Goal: Task Accomplishment & Management: Use online tool/utility

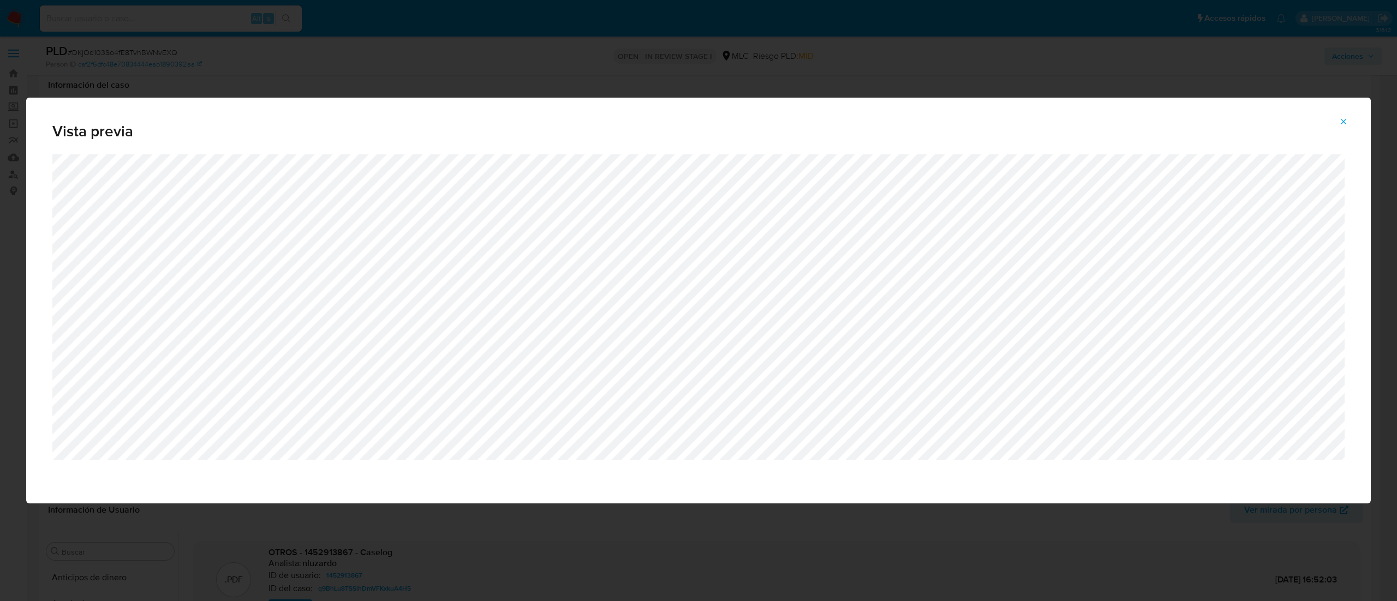
select select "10"
click at [534, 65] on div "Vista previa" at bounding box center [698, 300] width 1397 height 601
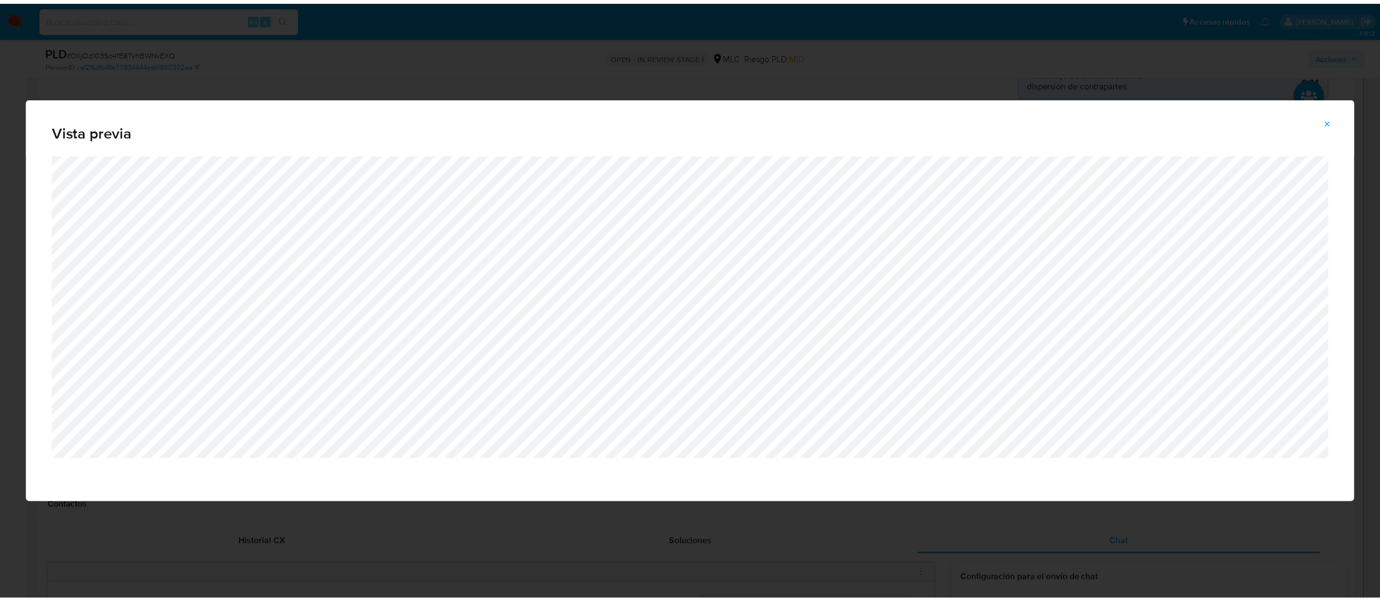
scroll to position [327, 0]
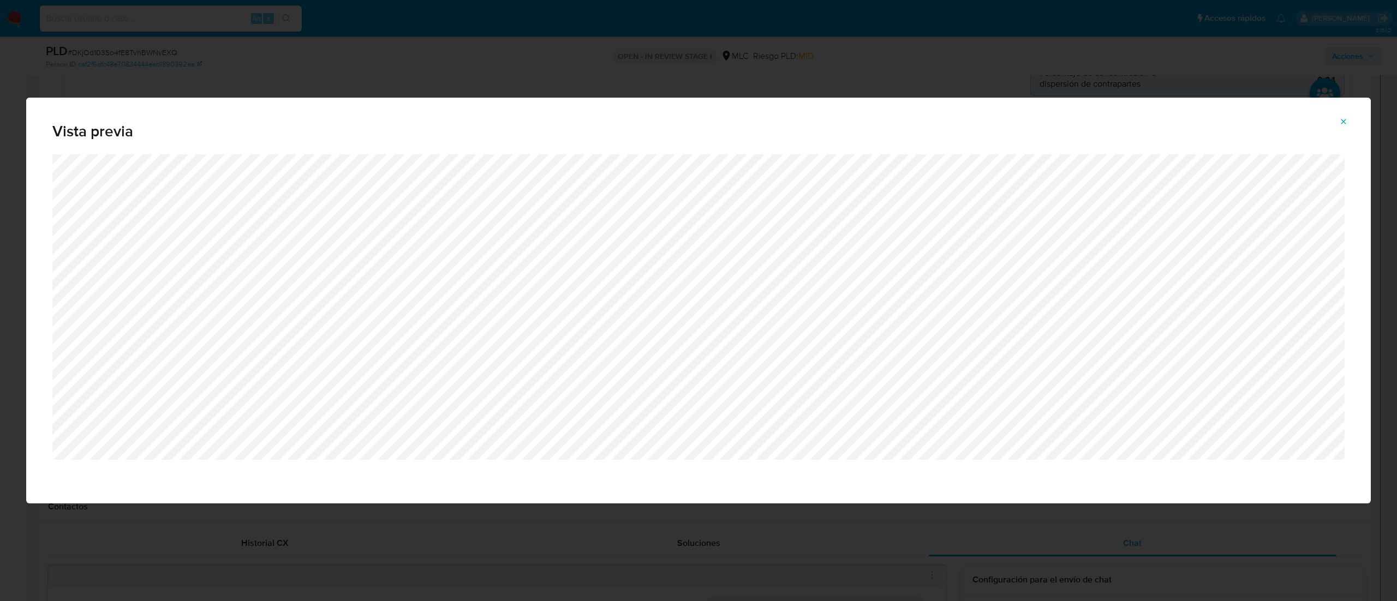
click at [1350, 129] on button "Attachment preview" at bounding box center [1343, 121] width 24 height 17
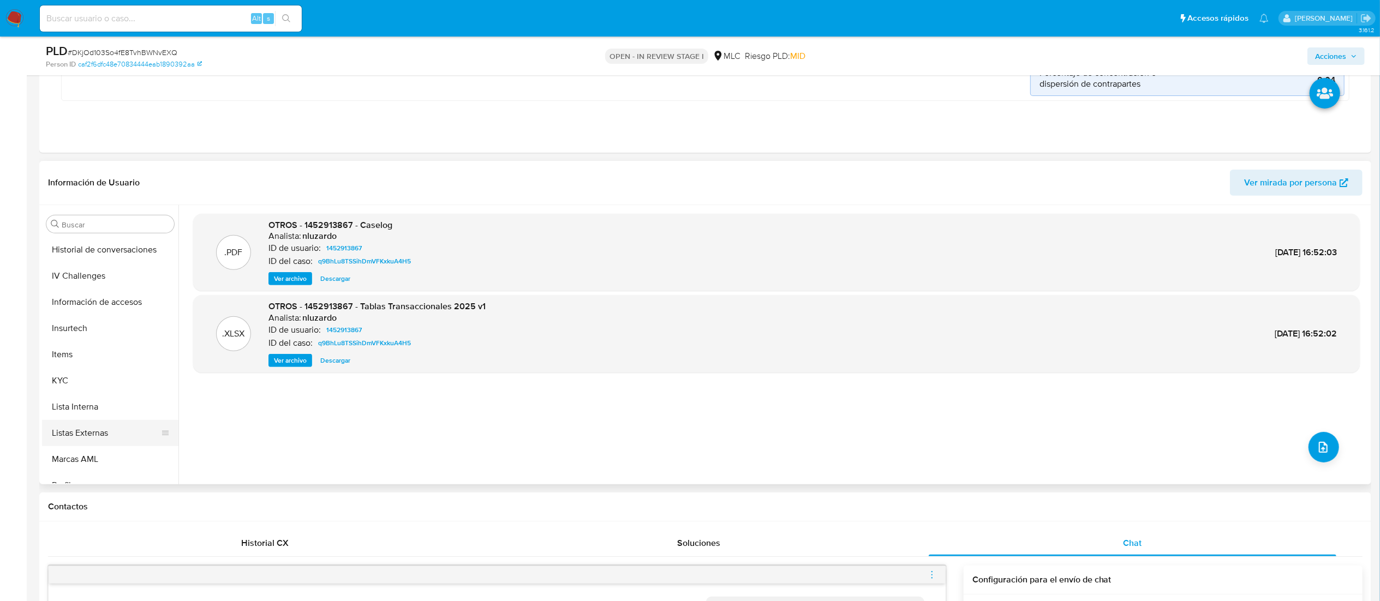
scroll to position [438, 0]
click at [121, 393] on button "KYC" at bounding box center [106, 389] width 128 height 26
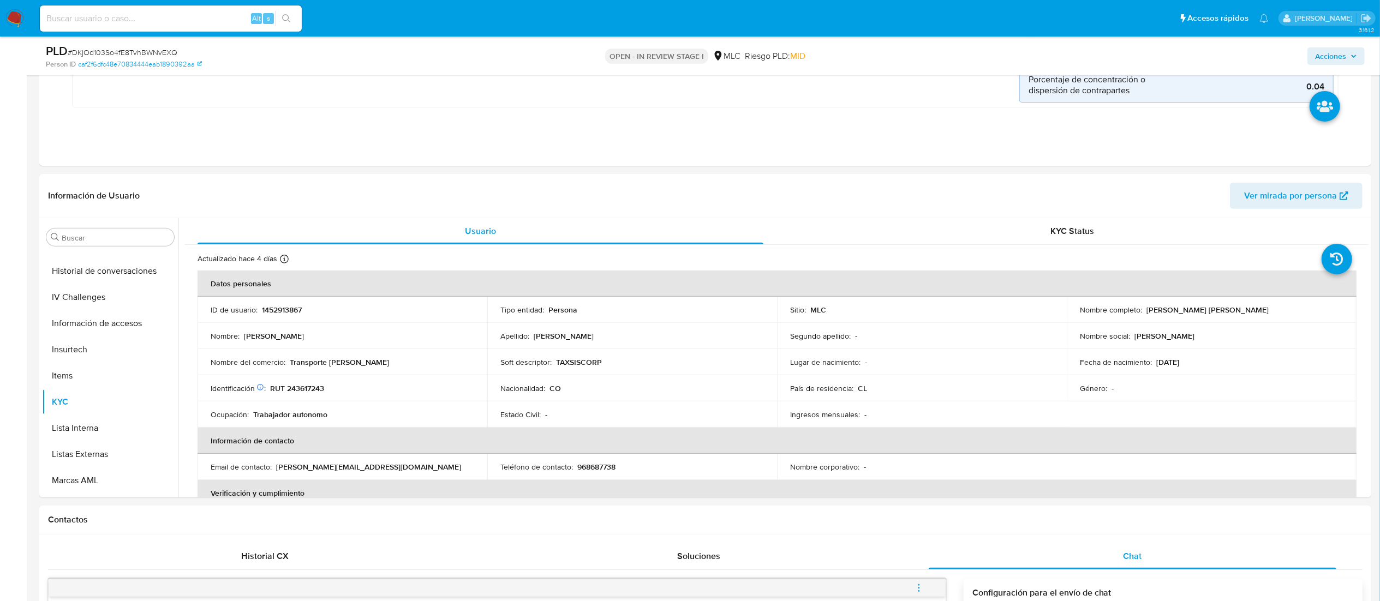
click at [315, 365] on p "Transporte jorge" at bounding box center [339, 362] width 99 height 10
click at [574, 353] on td "Soft descriptor : TAXSISCORP" at bounding box center [632, 362] width 290 height 26
click at [569, 362] on p "TAXSISCORP" at bounding box center [579, 362] width 46 height 10
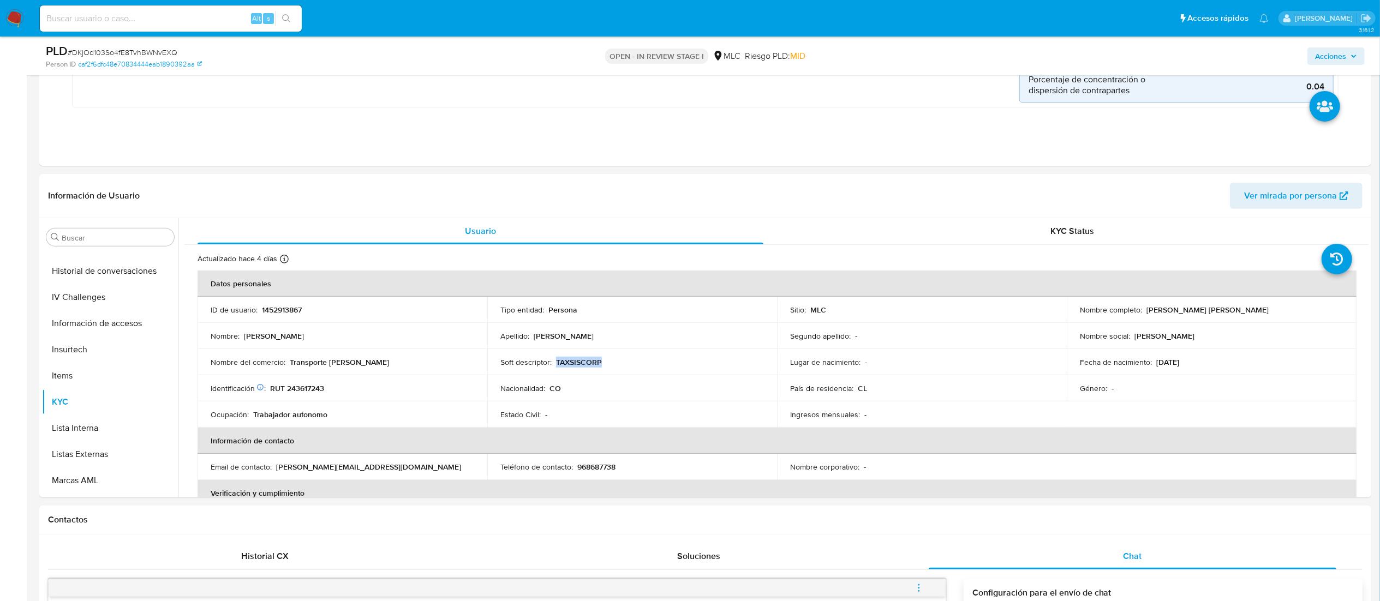
copy p "TAXSISCORP"
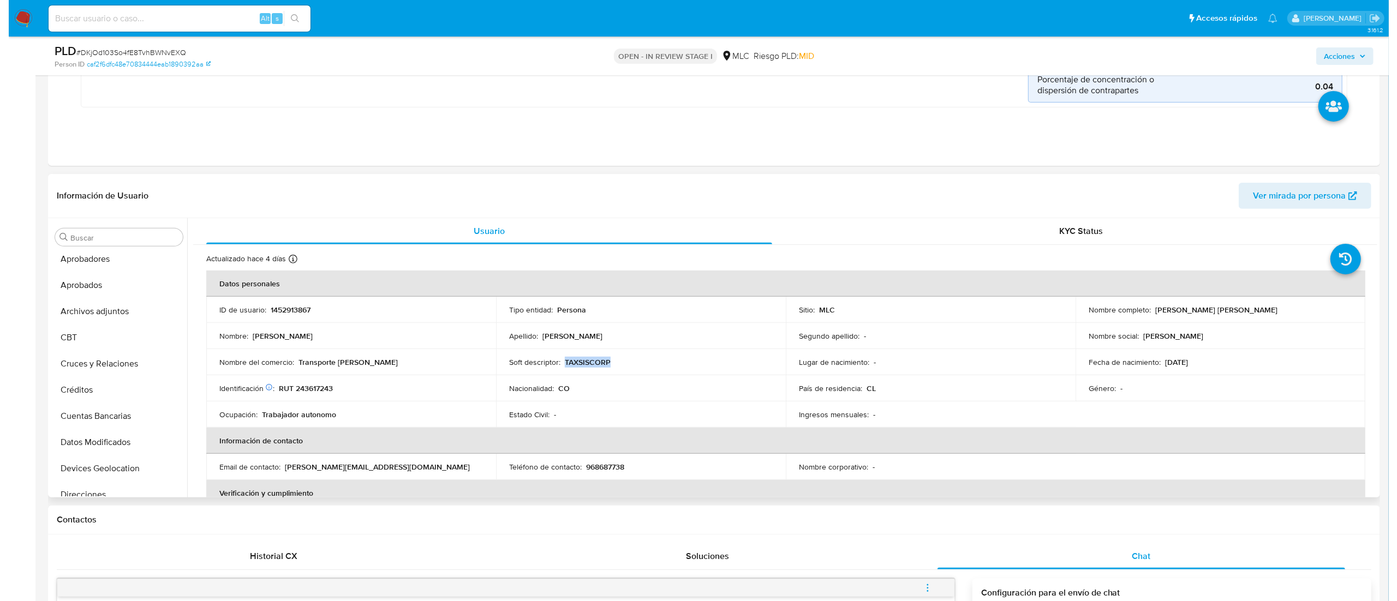
scroll to position [7, 0]
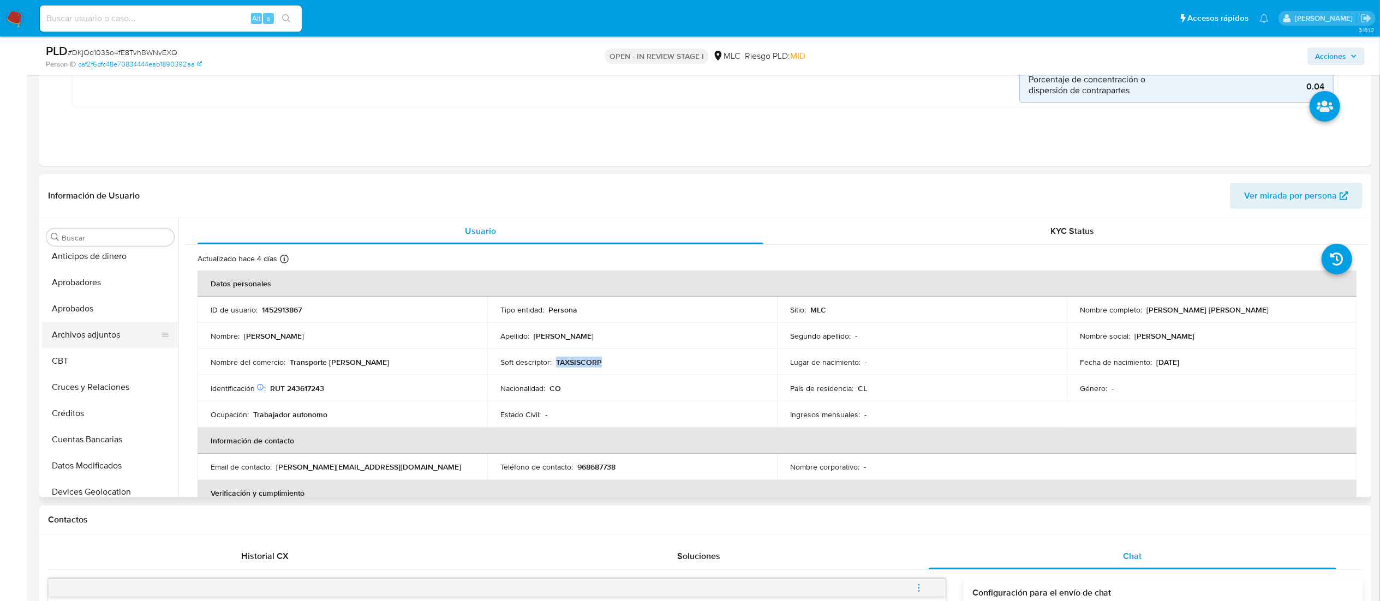
click at [98, 333] on button "Archivos adjuntos" at bounding box center [106, 335] width 128 height 26
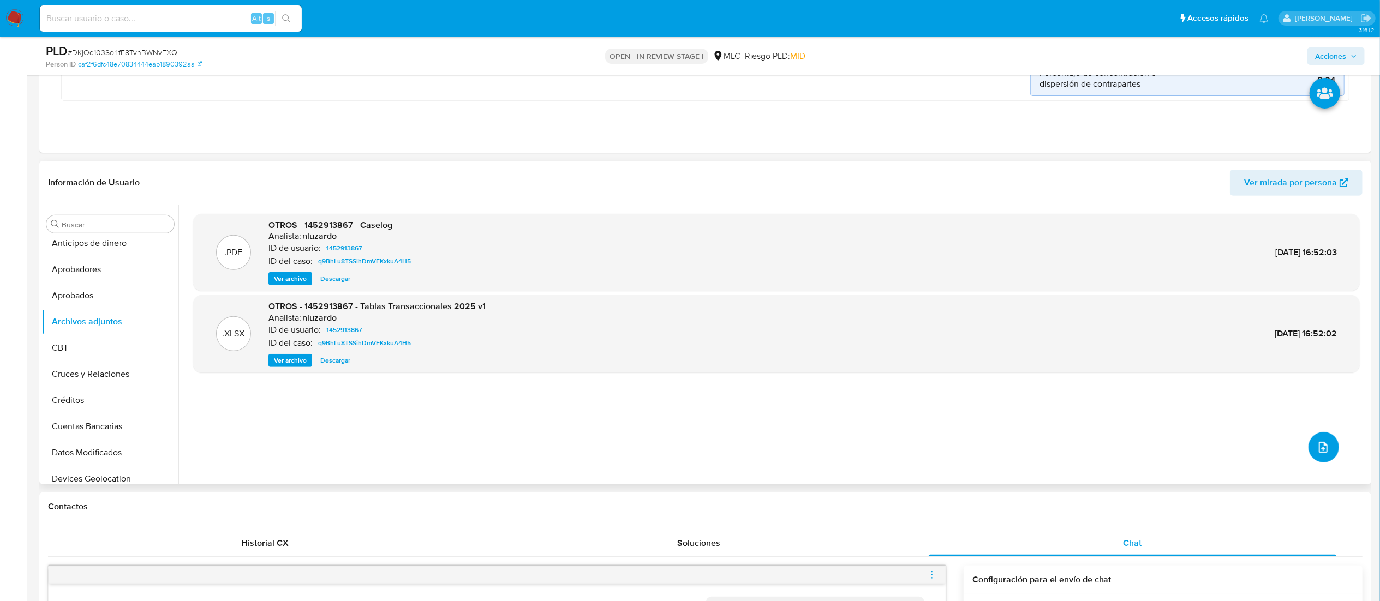
click at [1319, 442] on icon "upload-file" at bounding box center [1322, 447] width 13 height 13
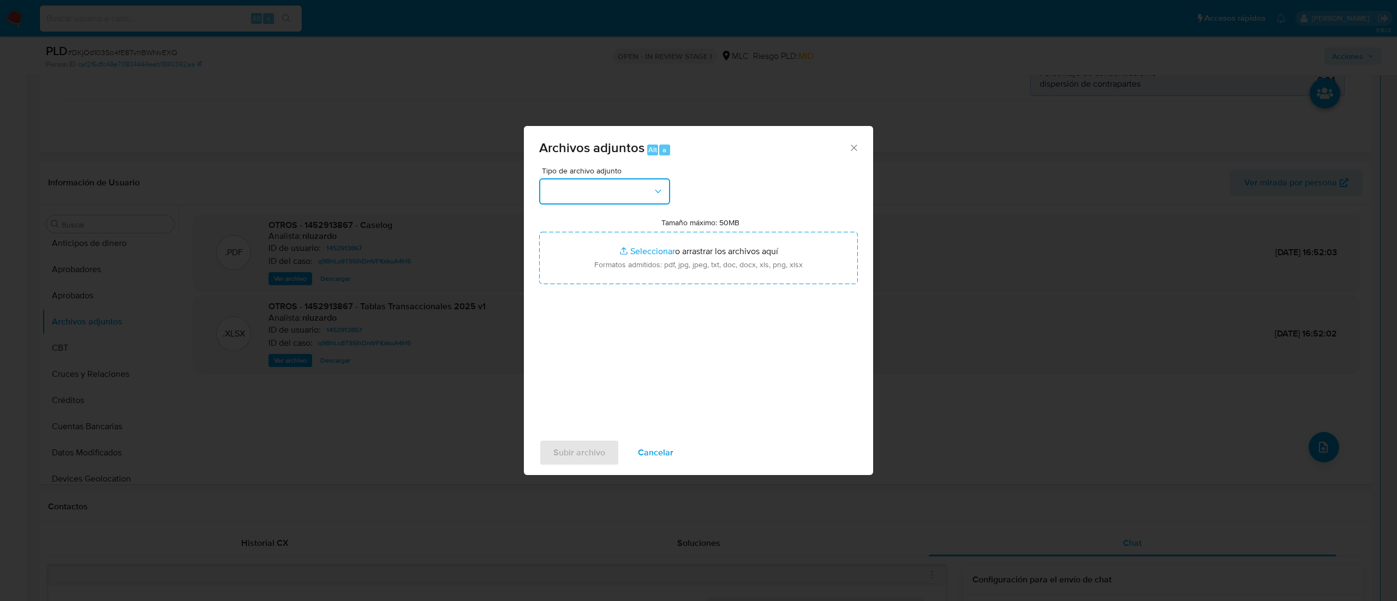
click at [600, 191] on button "button" at bounding box center [604, 191] width 131 height 26
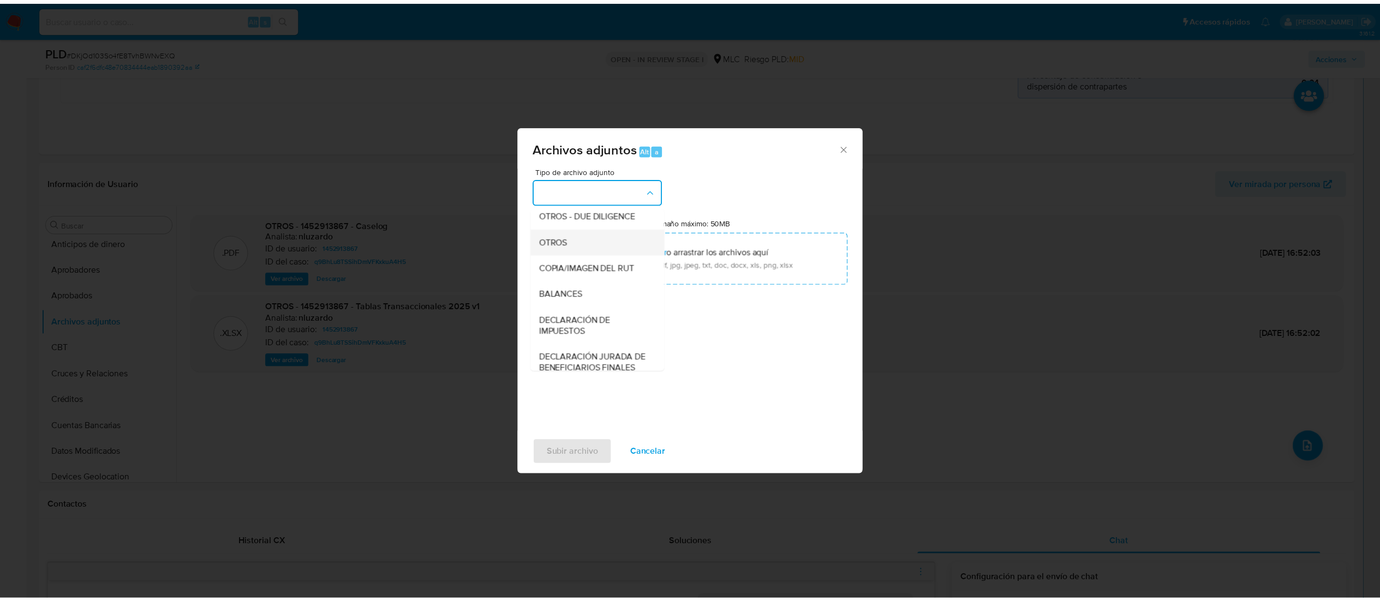
scroll to position [159, 0]
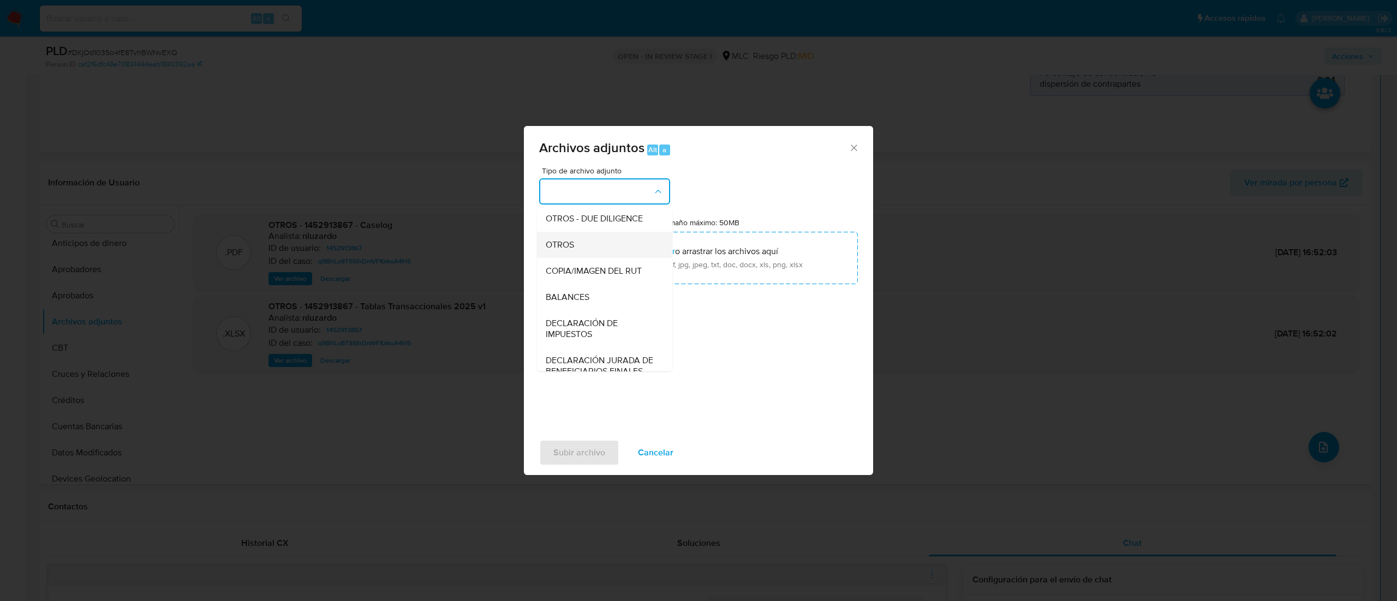
click at [625, 258] on div "OTROS" at bounding box center [601, 245] width 111 height 26
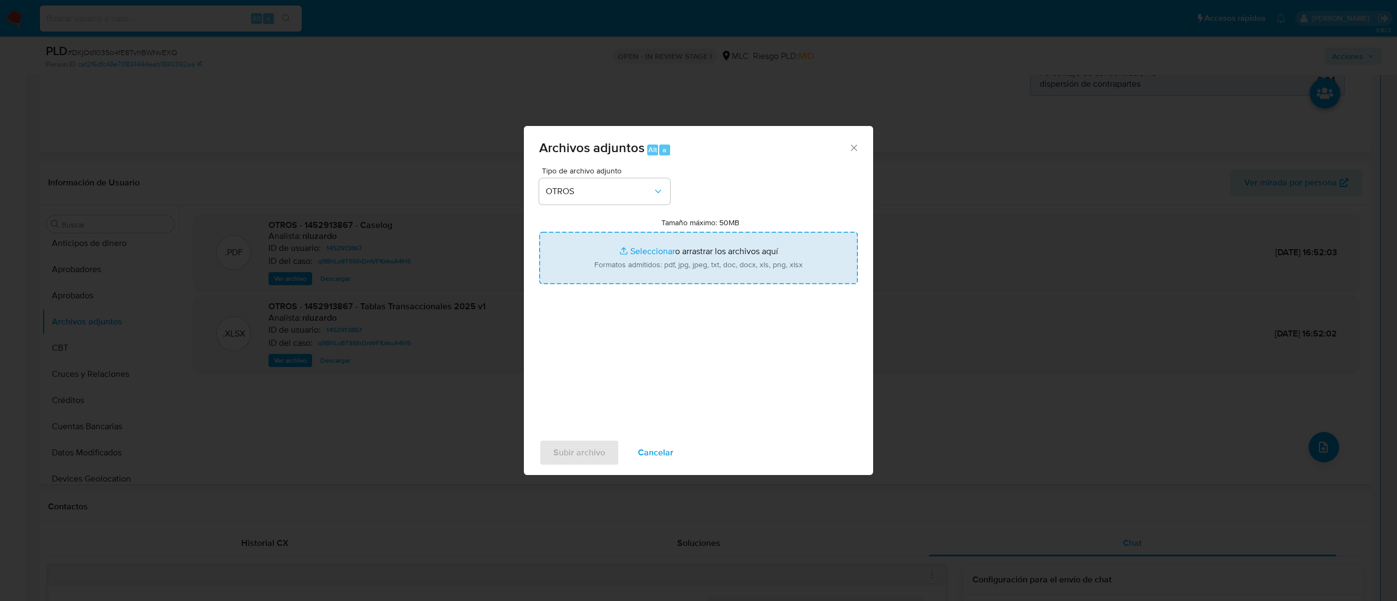
click at [654, 260] on input "Tamaño máximo: 50MB Seleccionar archivos" at bounding box center [698, 258] width 319 height 52
click at [638, 253] on input "Tamaño máximo: 50MB Seleccionar archivos" at bounding box center [698, 258] width 319 height 52
type input "C:\fakepath\1452913867 - 29_09_2025.xlsx"
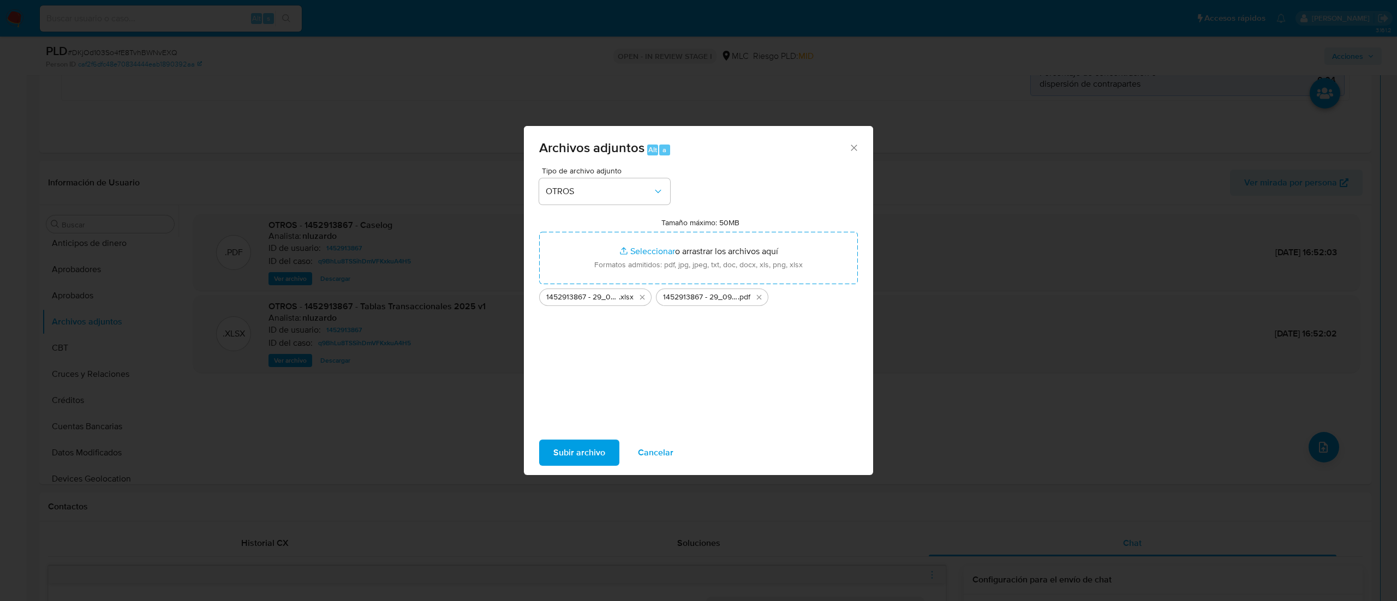
click at [580, 453] on span "Subir archivo" at bounding box center [579, 453] width 52 height 24
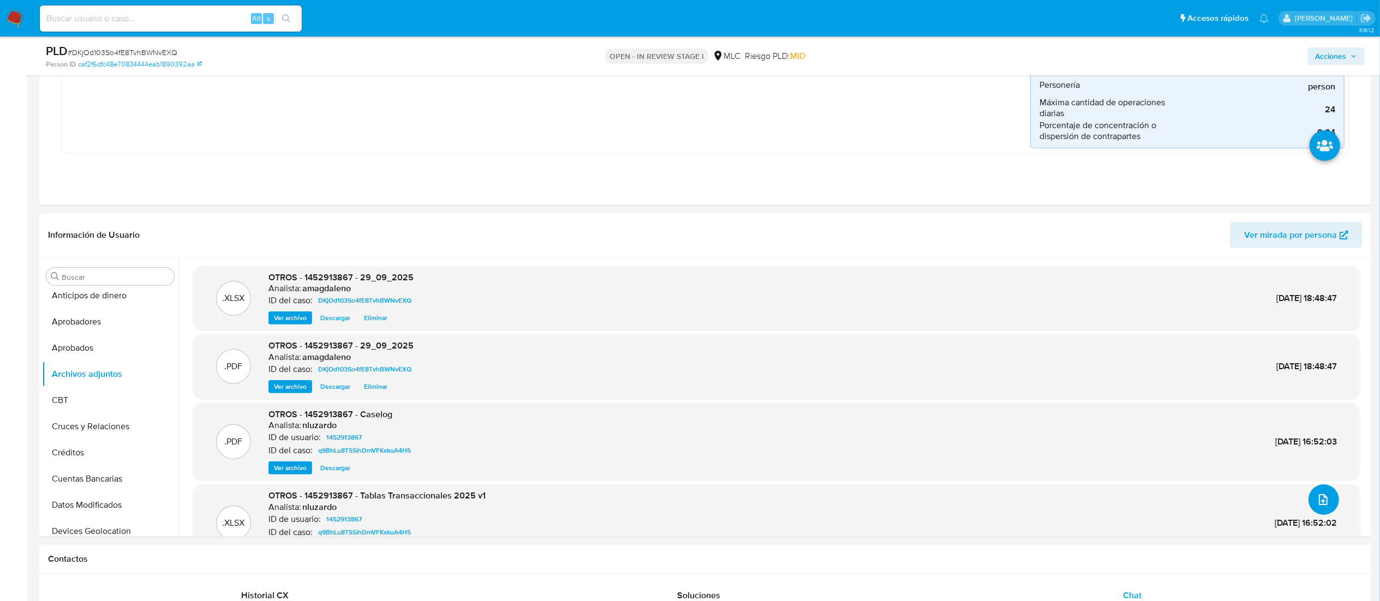
scroll to position [0, 0]
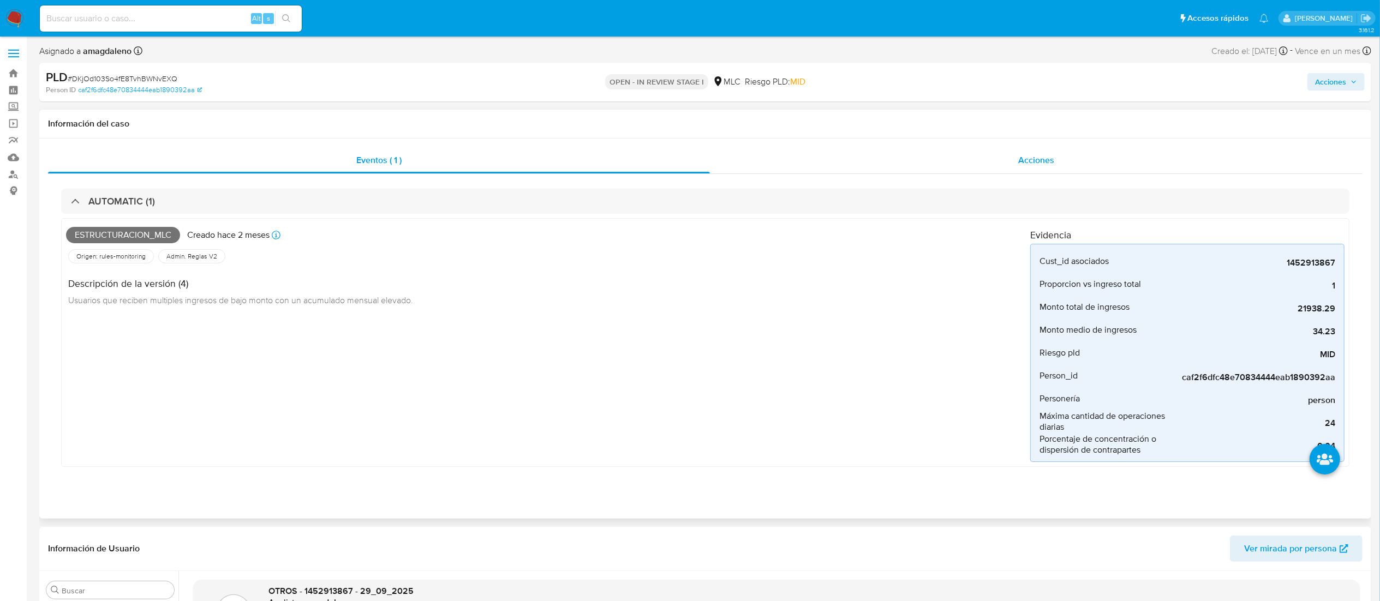
click at [1072, 159] on div "Acciones" at bounding box center [1036, 160] width 652 height 26
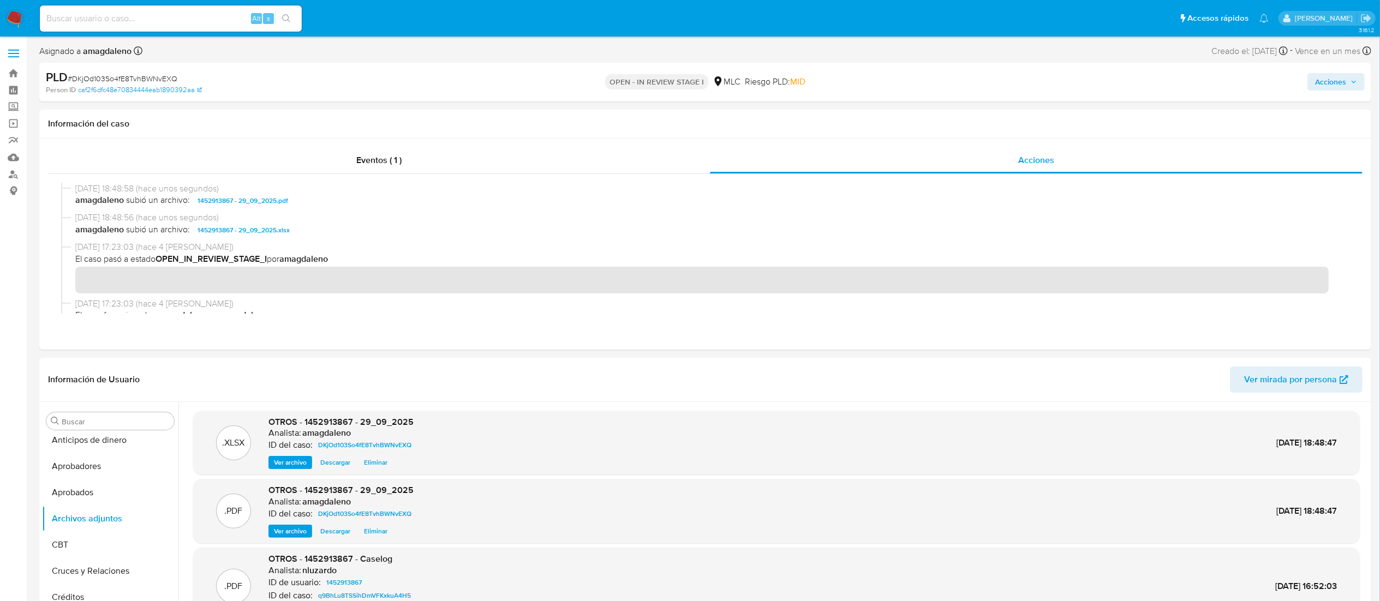
click at [1322, 85] on span "Acciones" at bounding box center [1330, 81] width 31 height 17
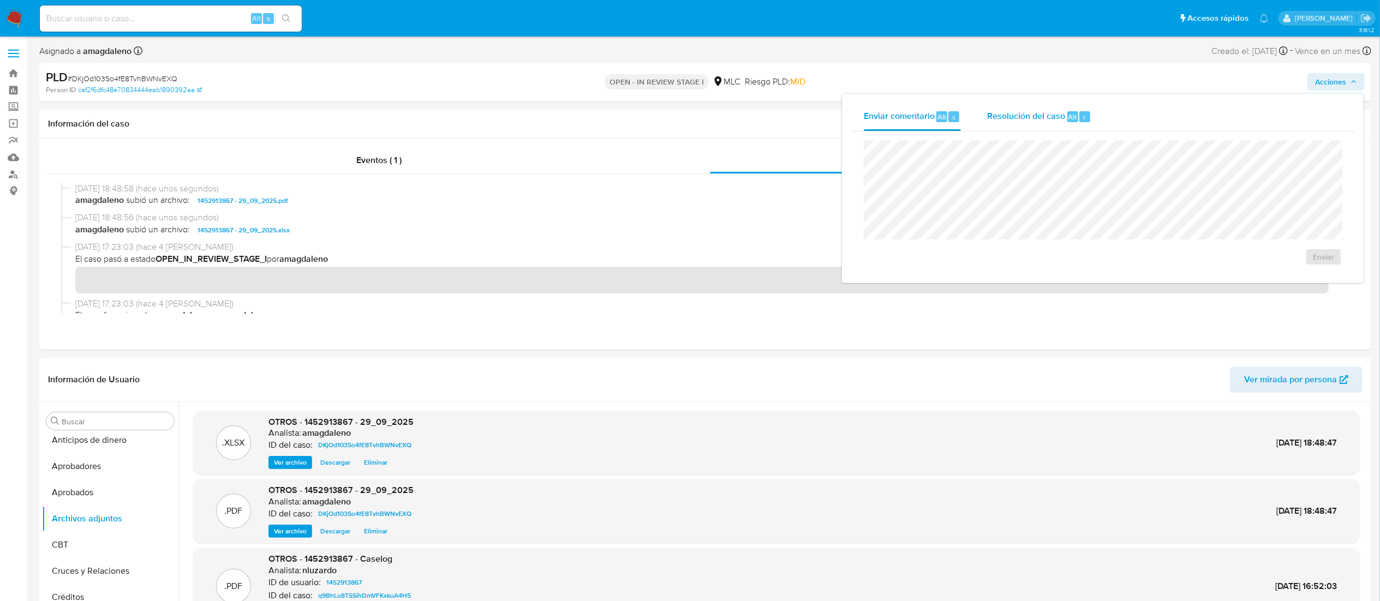
click at [1013, 116] on span "Resolución del caso" at bounding box center [1026, 116] width 78 height 13
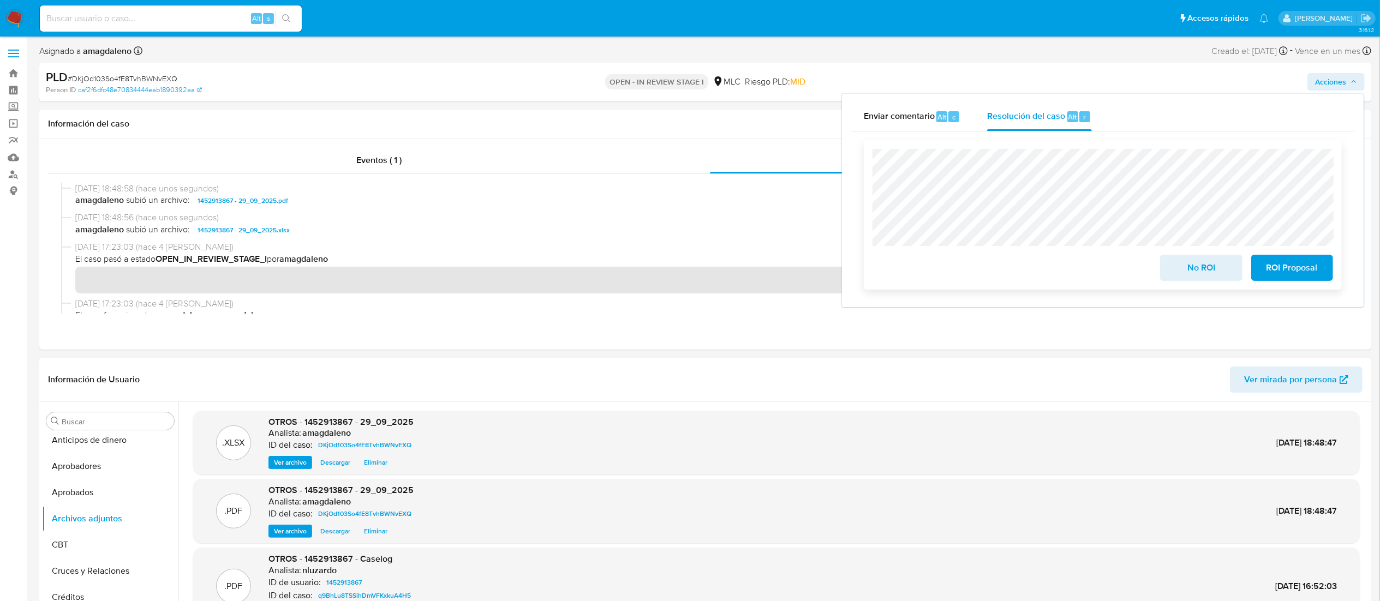
click at [1199, 273] on span "No ROI" at bounding box center [1200, 268] width 53 height 24
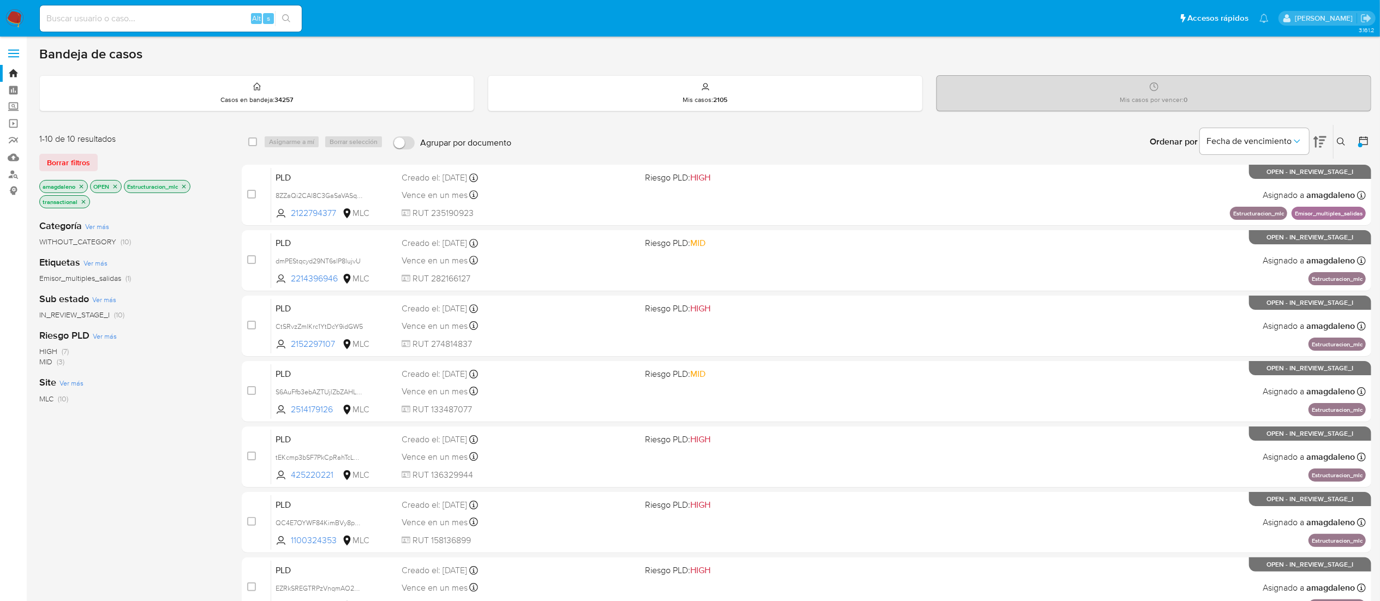
click at [184, 188] on icon "close-filter" at bounding box center [184, 186] width 4 height 4
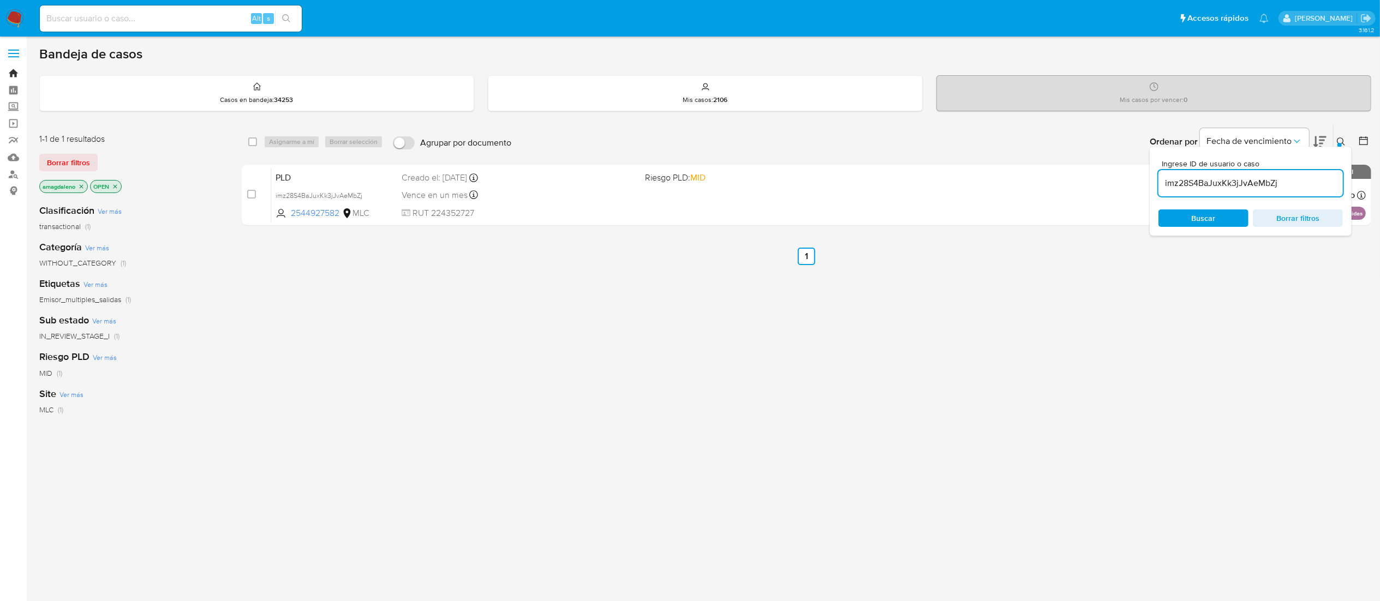
click at [18, 74] on link "Bandeja" at bounding box center [65, 73] width 130 height 17
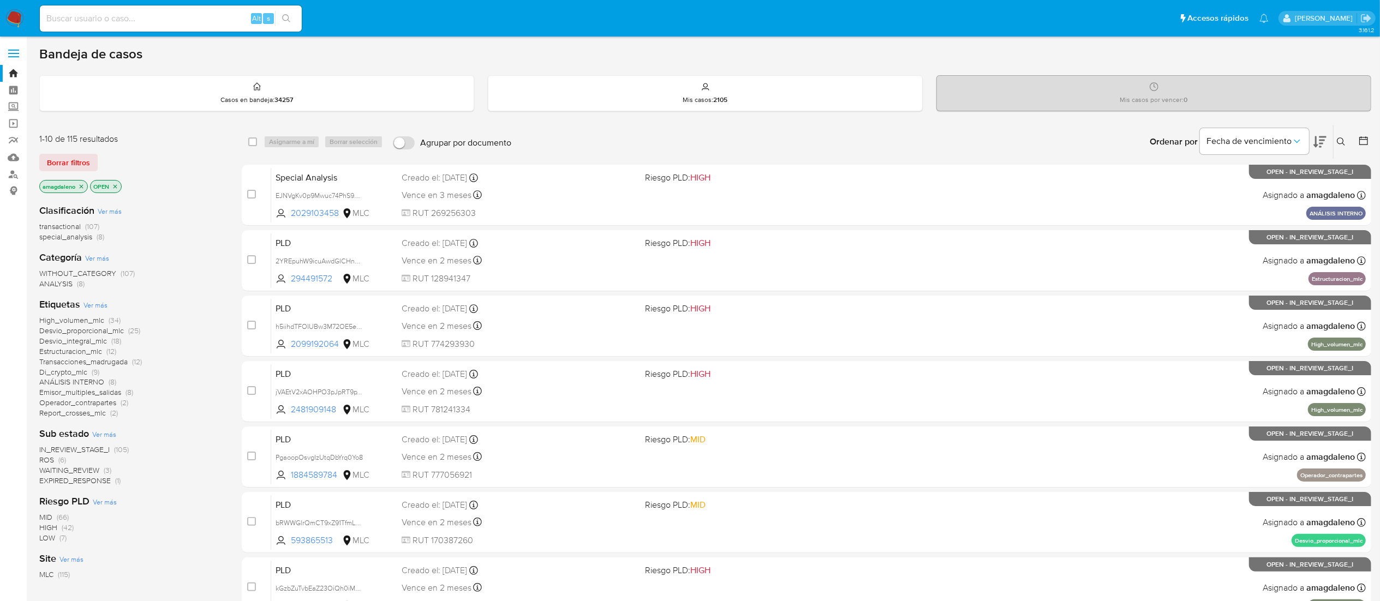
click at [1359, 147] on button at bounding box center [1364, 141] width 13 height 13
click at [1362, 147] on button at bounding box center [1364, 141] width 13 height 13
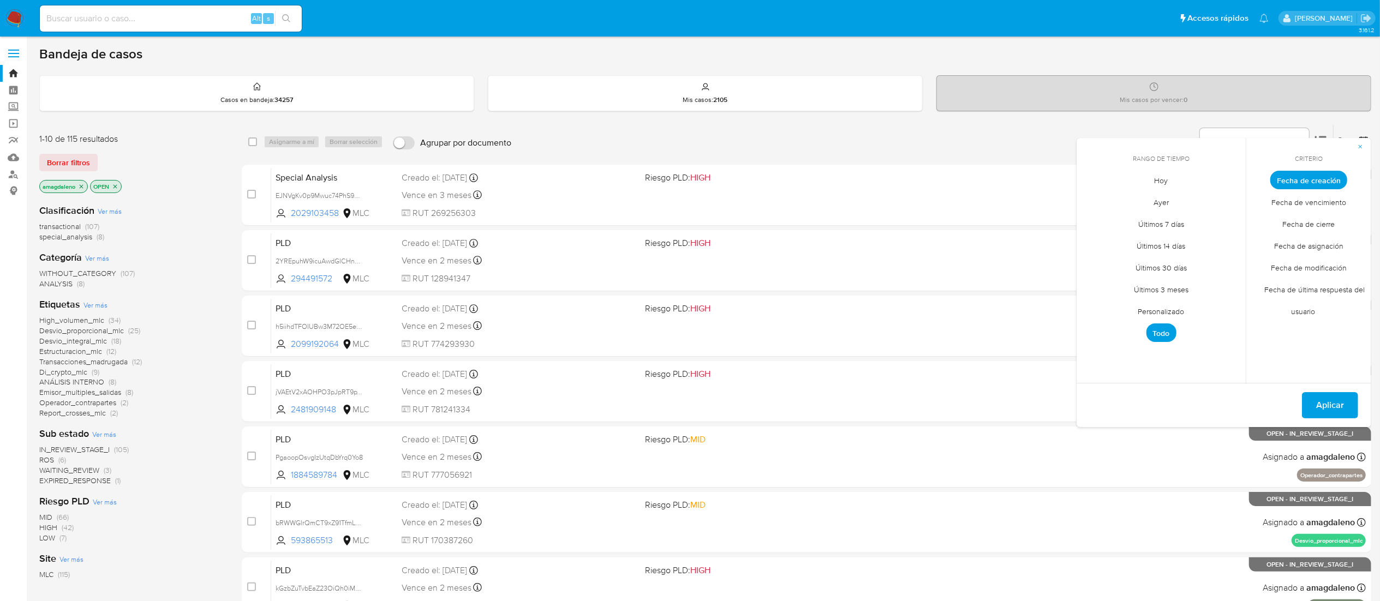
click at [1163, 315] on span "Personalizado" at bounding box center [1160, 312] width 69 height 22
click at [1092, 202] on icon "Mes anterior" at bounding box center [1093, 200] width 13 height 13
click at [1113, 239] on button "1" at bounding box center [1116, 240] width 17 height 17
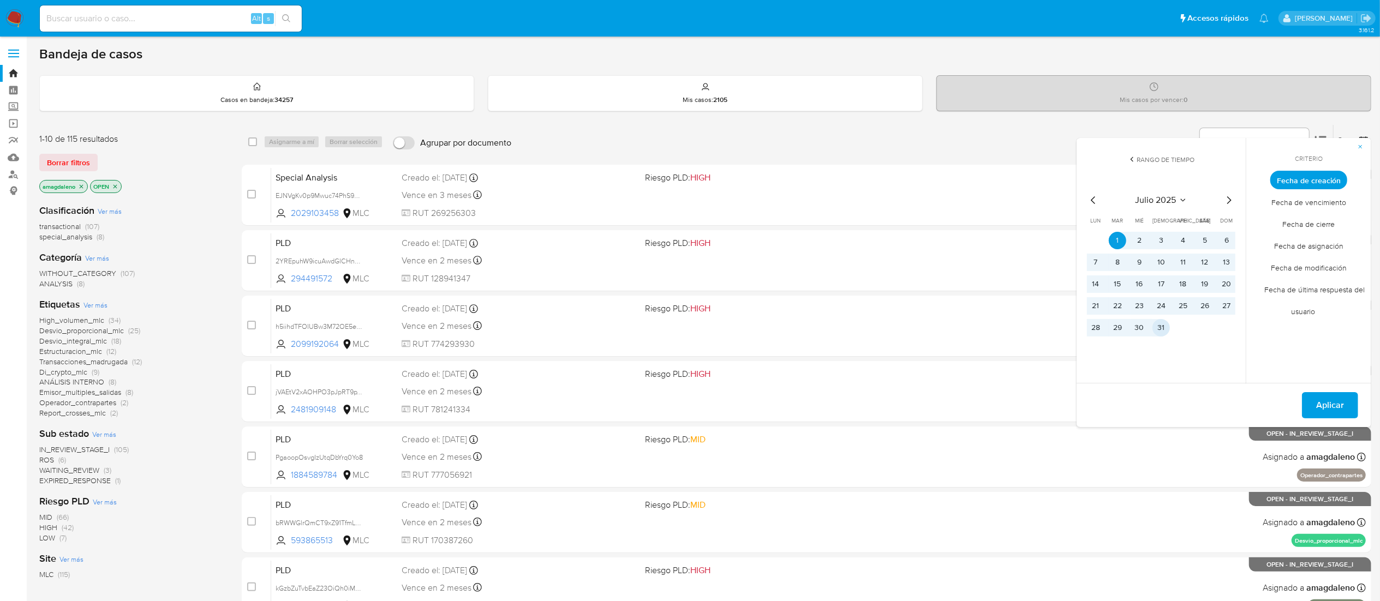
click at [1163, 333] on button "31" at bounding box center [1160, 327] width 17 height 17
click at [1336, 412] on span "Aplicar" at bounding box center [1330, 405] width 28 height 24
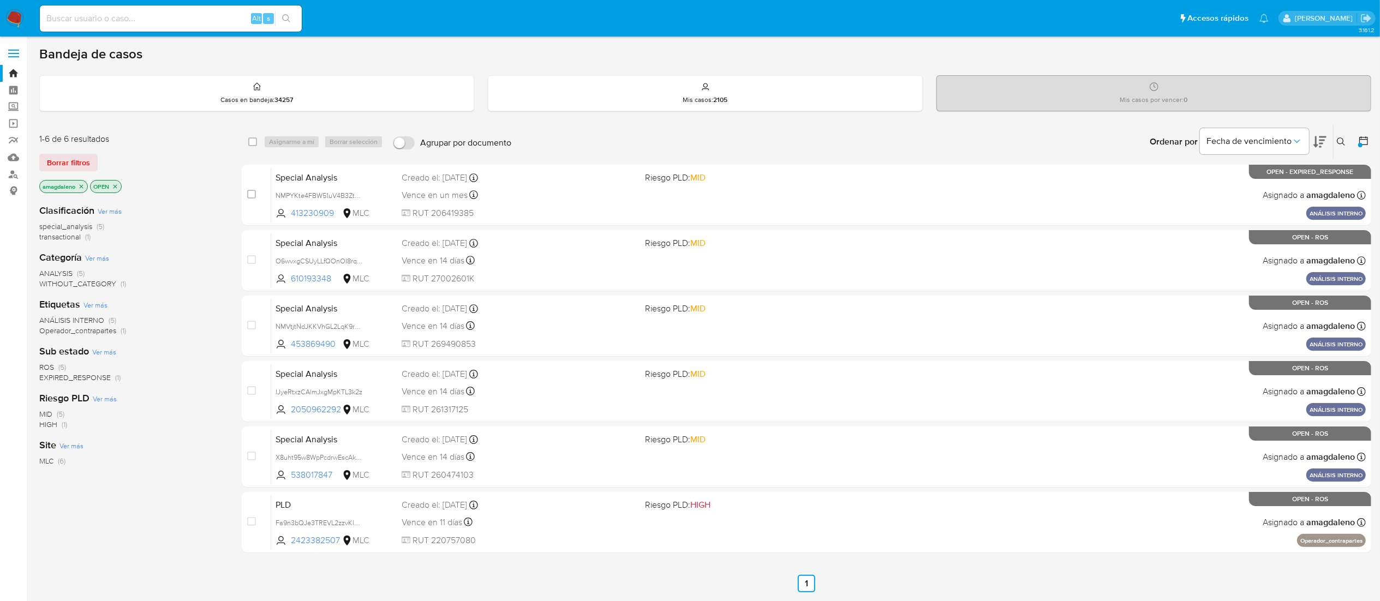
click at [86, 188] on p "amagdaleno" at bounding box center [63, 187] width 47 height 12
click at [79, 187] on icon "close-filter" at bounding box center [81, 186] width 7 height 7
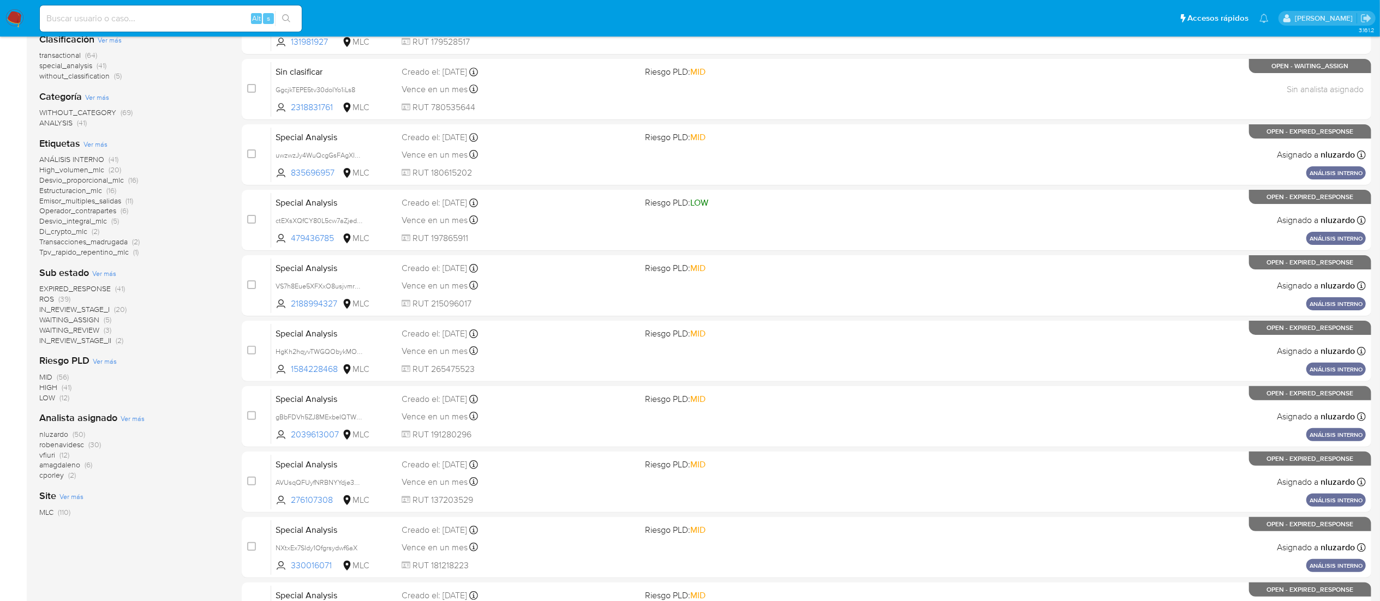
scroll to position [173, 0]
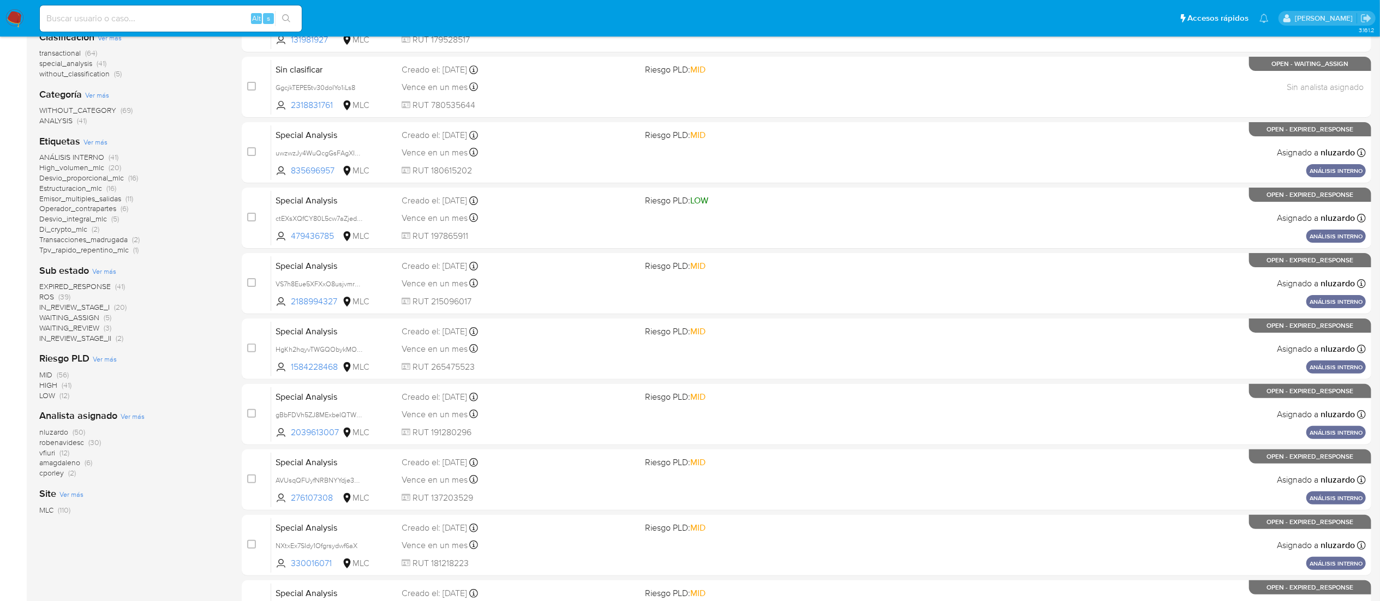
click at [47, 456] on span "vfiuri" at bounding box center [47, 452] width 16 height 11
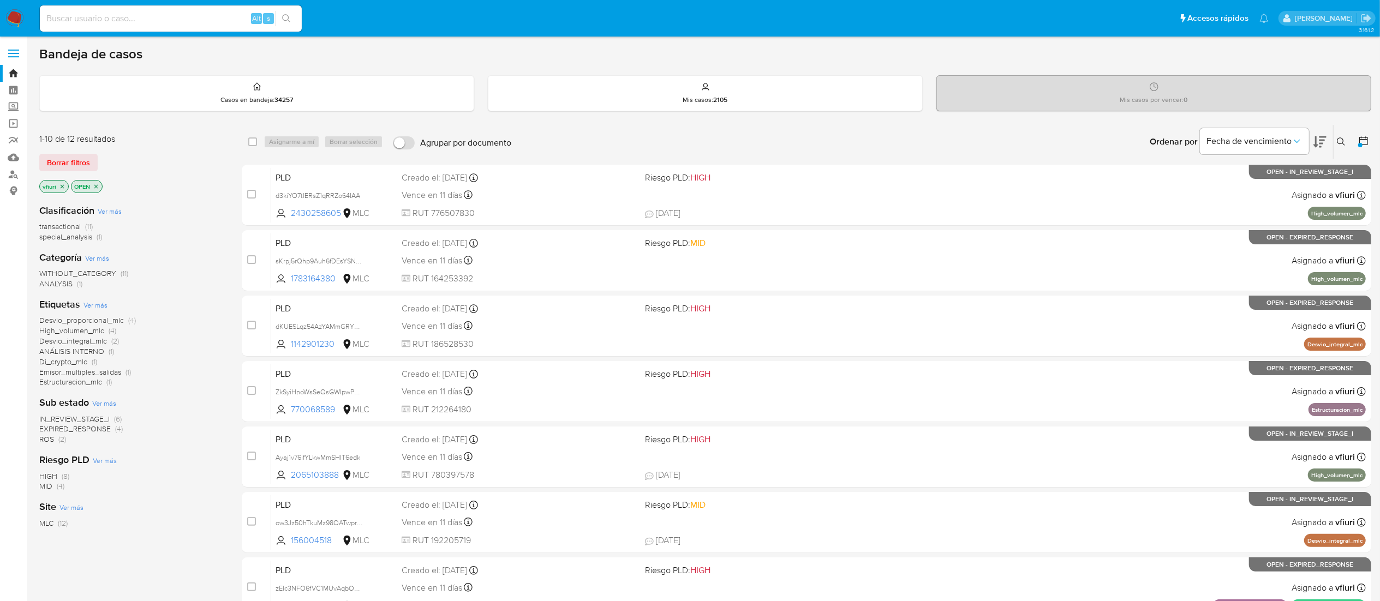
click at [59, 187] on icon "close-filter" at bounding box center [62, 186] width 7 height 7
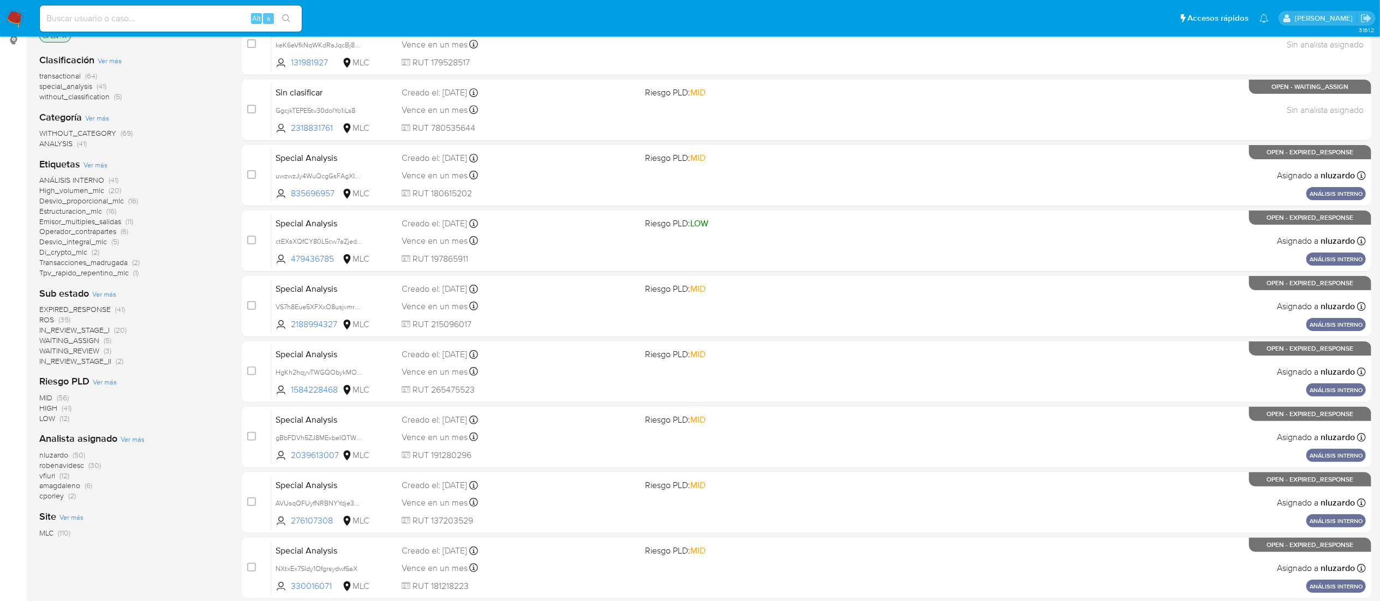
scroll to position [142, 0]
